Goal: Use online tool/utility: Utilize a website feature to perform a specific function

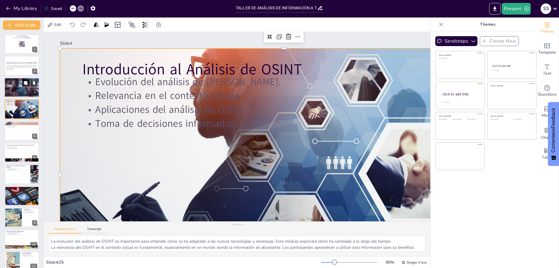
checkbox input "true"
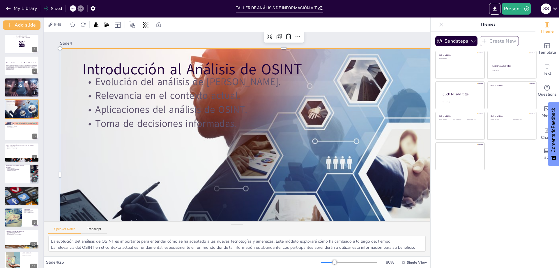
checkbox input "true"
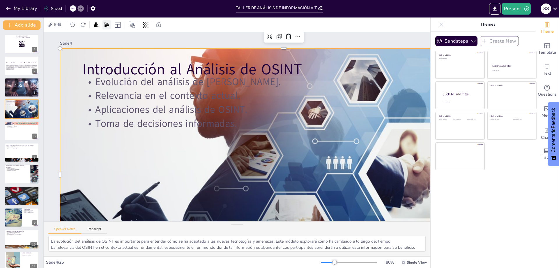
checkbox input "true"
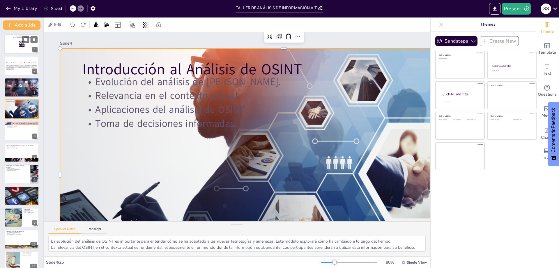
checkbox input "true"
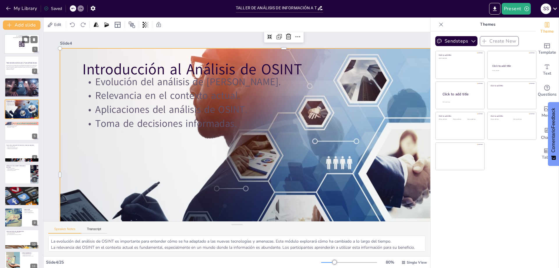
checkbox input "true"
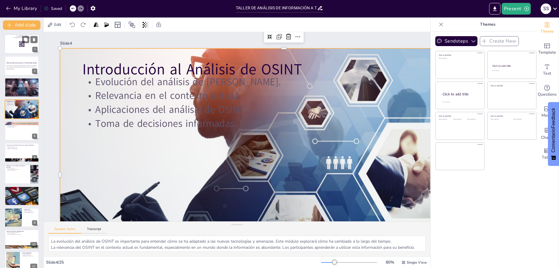
checkbox input "true"
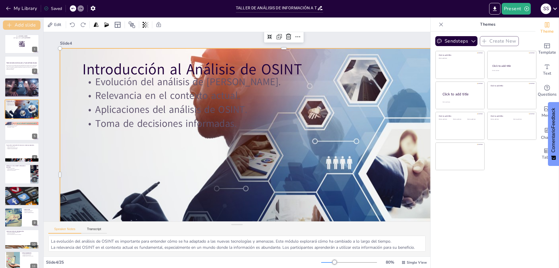
checkbox input "true"
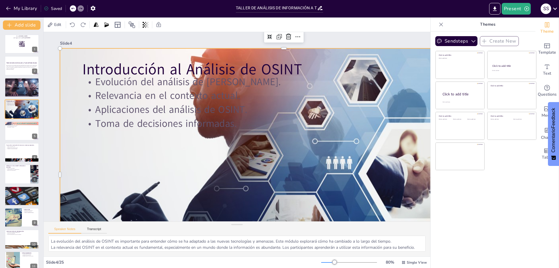
checkbox input "true"
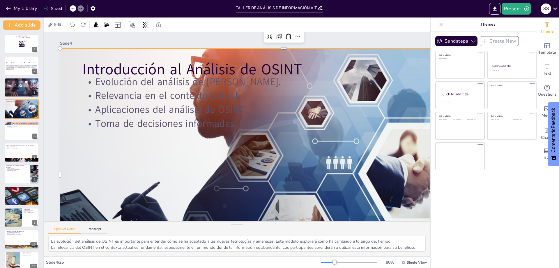
checkbox input "true"
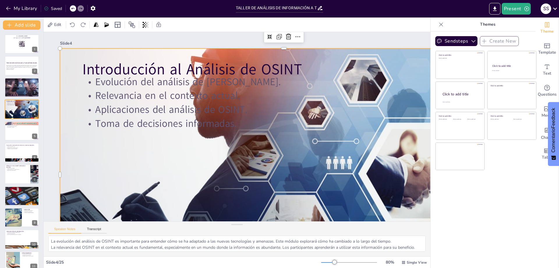
checkbox input "true"
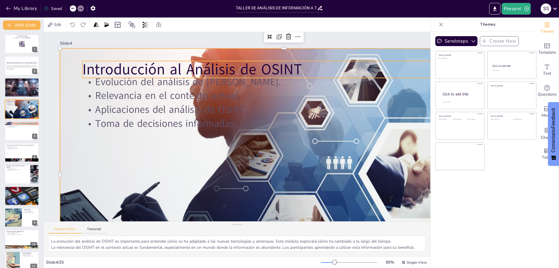
checkbox input "true"
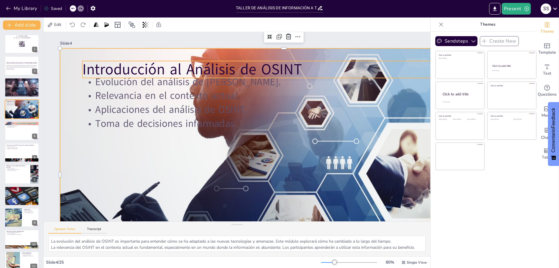
checkbox input "true"
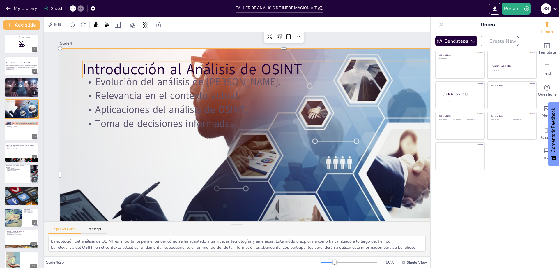
checkbox input "true"
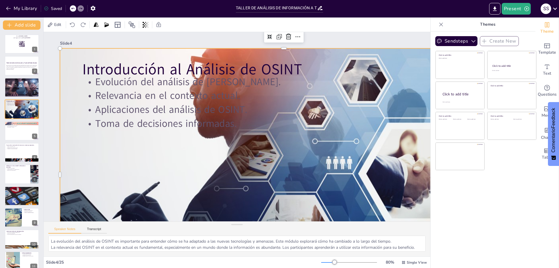
checkbox input "true"
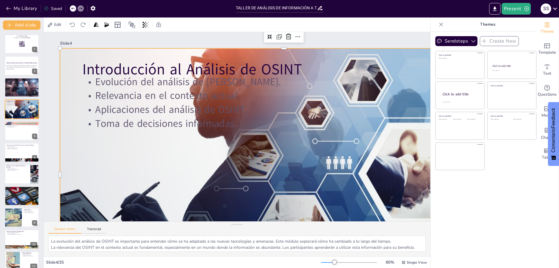
checkbox input "true"
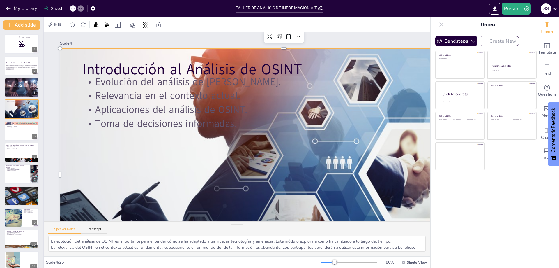
checkbox input "true"
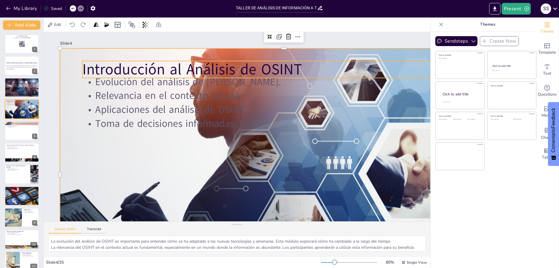
checkbox input "true"
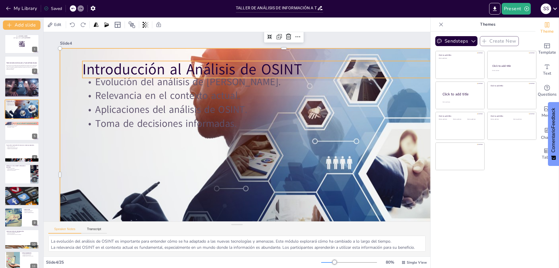
checkbox input "true"
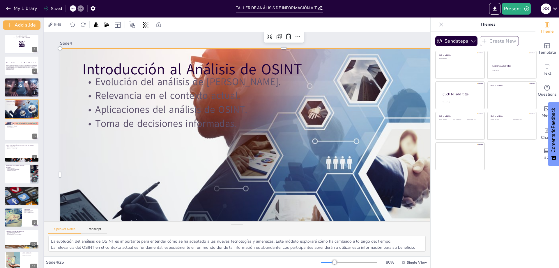
checkbox input "true"
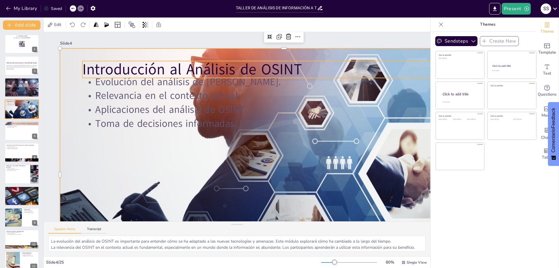
checkbox input "true"
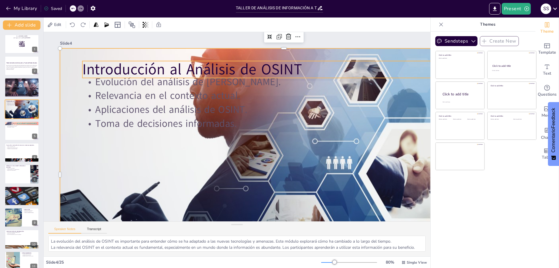
checkbox input "true"
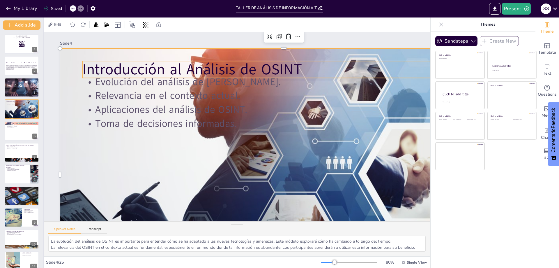
checkbox input "true"
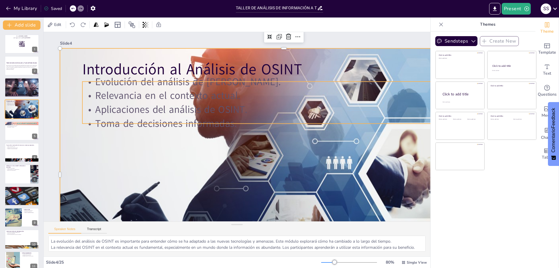
checkbox input "true"
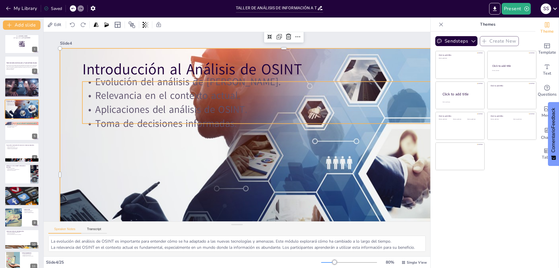
checkbox input "true"
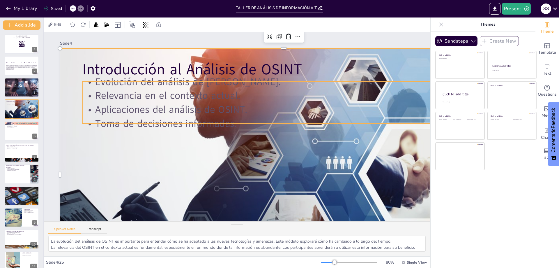
checkbox input "true"
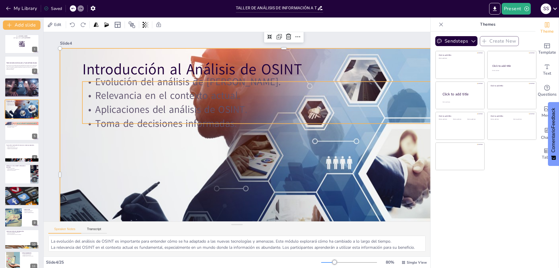
checkbox input "true"
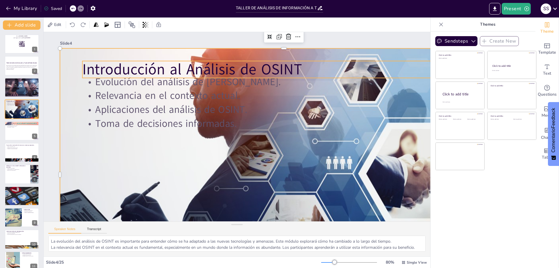
checkbox input "true"
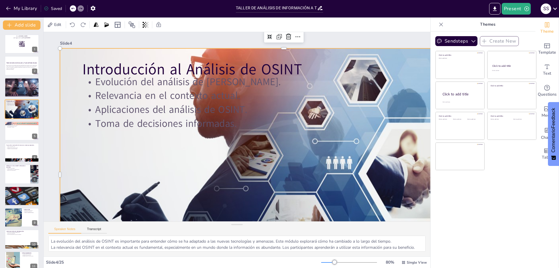
checkbox input "true"
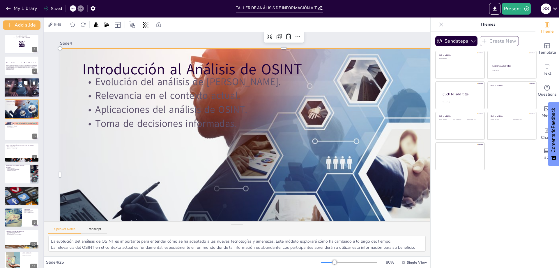
checkbox input "true"
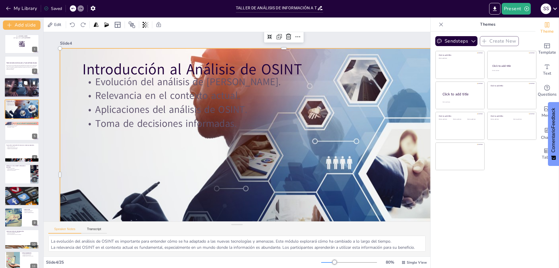
checkbox input "true"
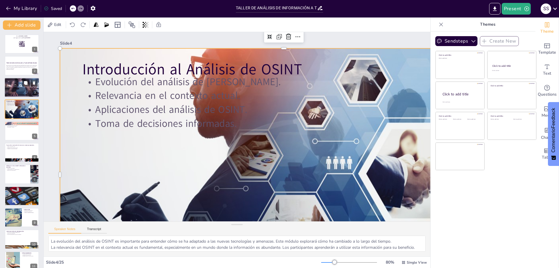
checkbox input "true"
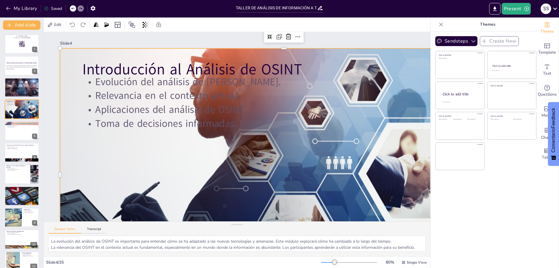
checkbox input "true"
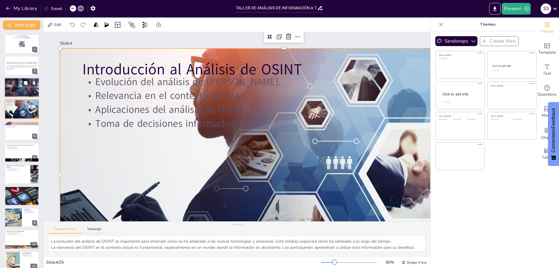
checkbox input "true"
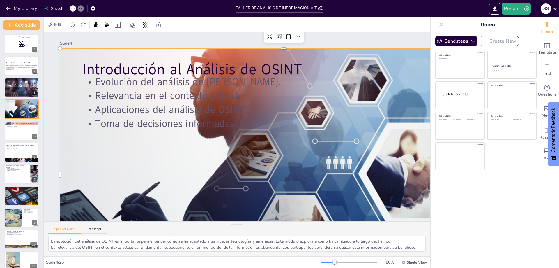
checkbox input "true"
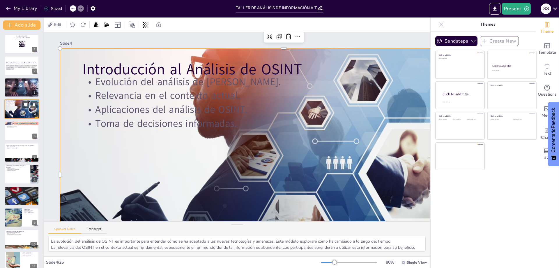
checkbox input "true"
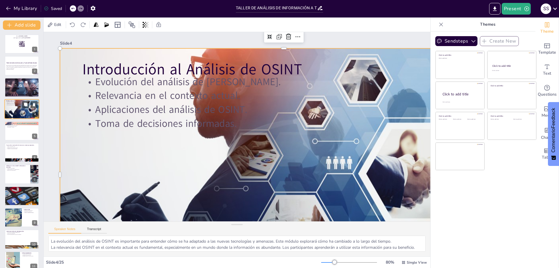
checkbox input "true"
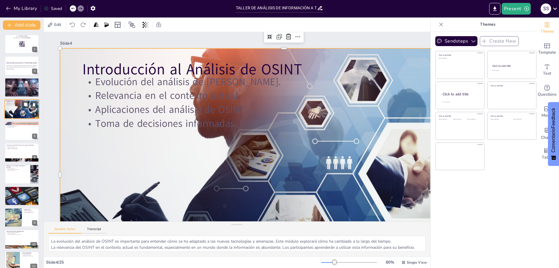
checkbox input "true"
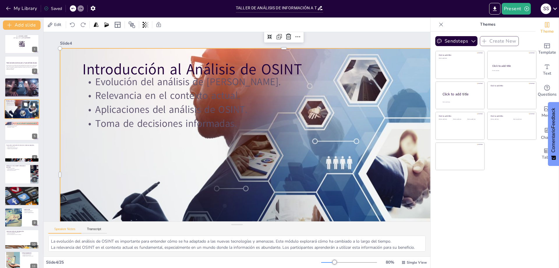
click at [20, 111] on div at bounding box center [21, 109] width 35 height 25
checkbox input "true"
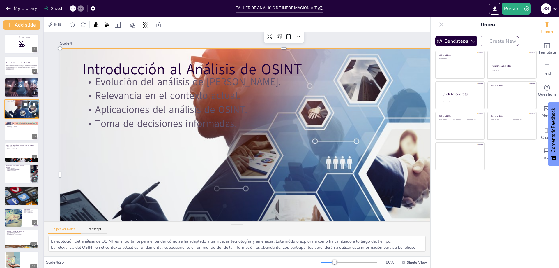
checkbox input "true"
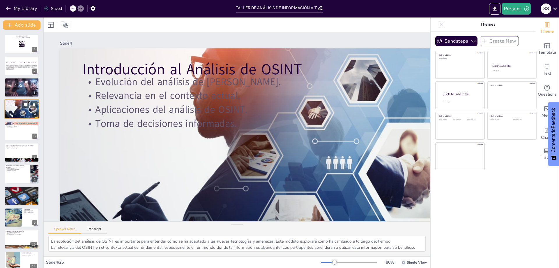
scroll to position [48, 0]
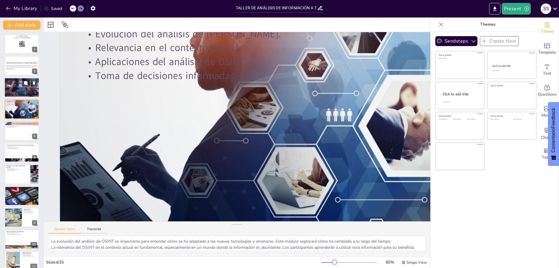
checkbox input "true"
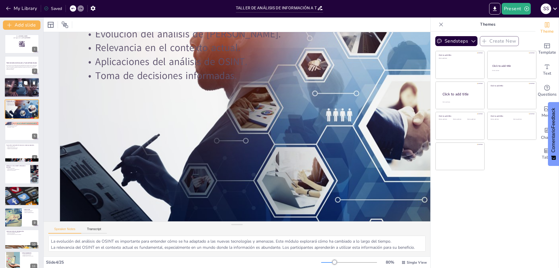
checkbox input "true"
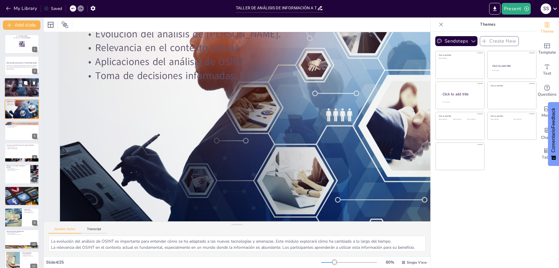
click at [18, 84] on p "Integrar información en el ciclo de inteligencia." at bounding box center [21, 83] width 31 height 1
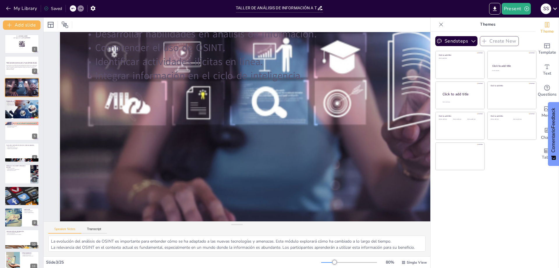
scroll to position [0, 0]
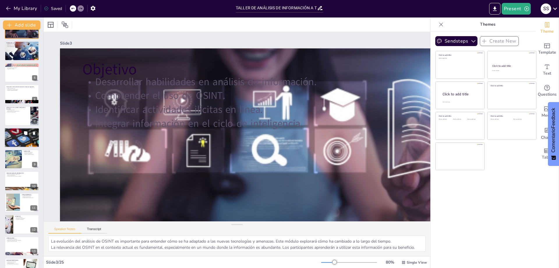
click at [13, 138] on div at bounding box center [22, 138] width 38 height 20
click at [13, 138] on div "Go to [DOMAIN_NAME] and login with code Free29165649 1 Taller de Análisis de In…" at bounding box center [21, 245] width 43 height 539
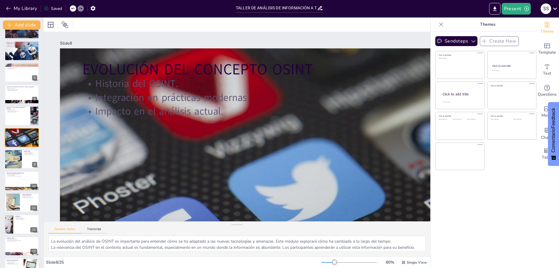
scroll to position [47, 0]
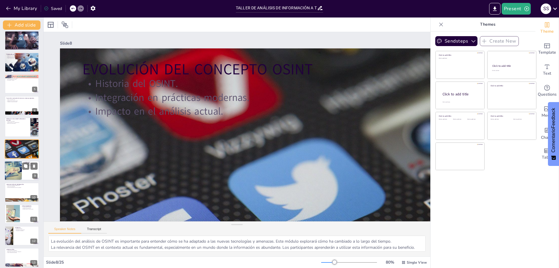
click at [10, 169] on div at bounding box center [13, 171] width 35 height 20
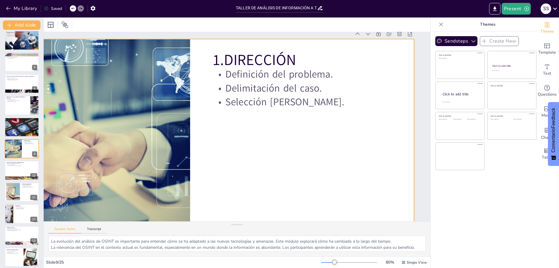
scroll to position [0, 103]
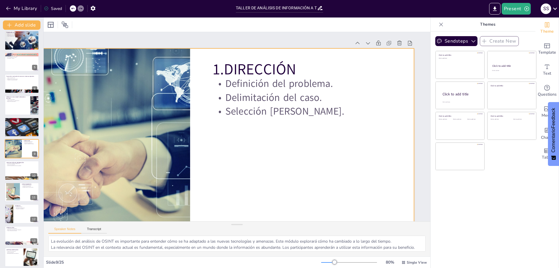
click at [248, 144] on div at bounding box center [190, 174] width 448 height 252
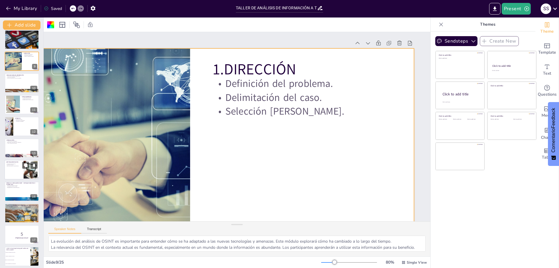
click at [13, 171] on div at bounding box center [21, 170] width 35 height 20
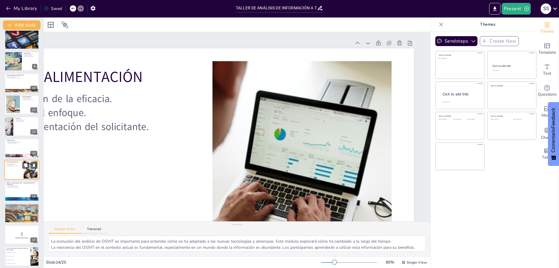
scroll to position [177, 0]
